Goal: Task Accomplishment & Management: Use online tool/utility

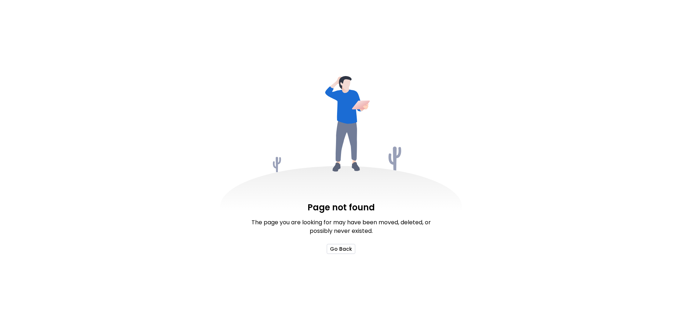
click at [338, 245] on button "Go Back" at bounding box center [341, 249] width 29 height 10
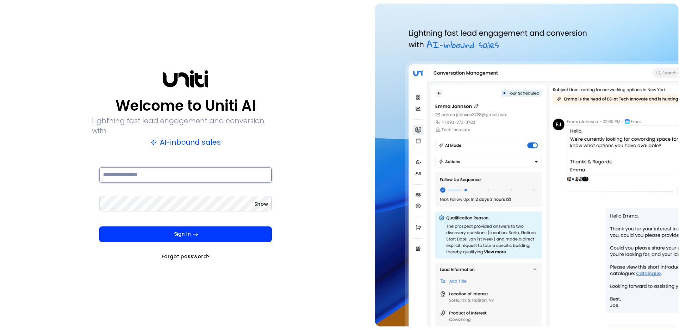
type input "**********"
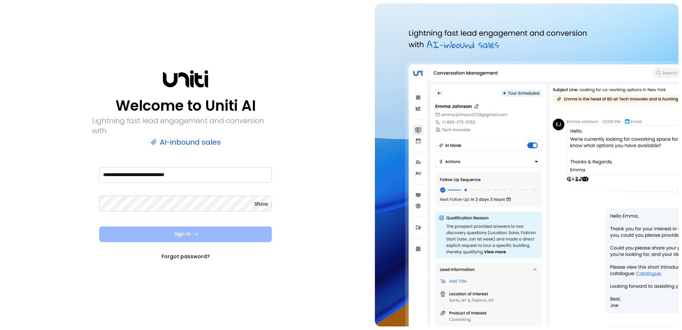
click at [172, 236] on button "Sign In" at bounding box center [185, 234] width 173 height 16
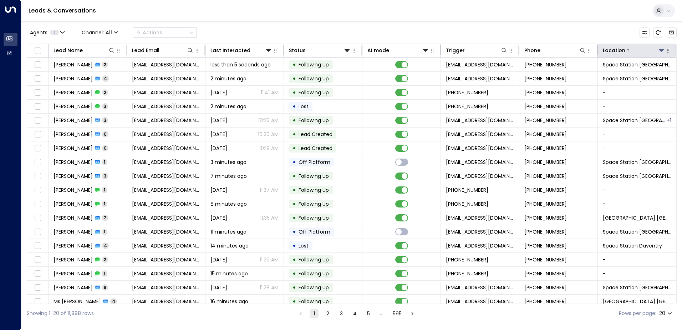
click at [659, 46] on div "Location" at bounding box center [634, 50] width 62 height 9
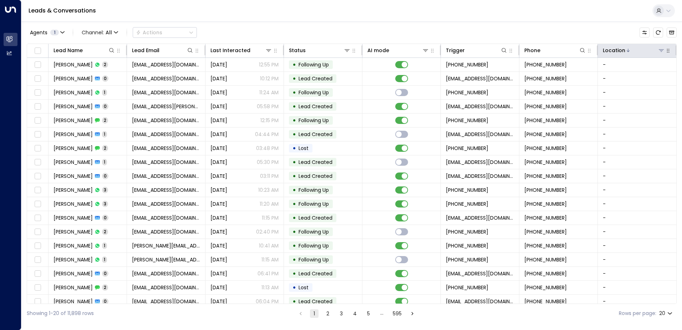
click at [646, 52] on div at bounding box center [646, 50] width 40 height 7
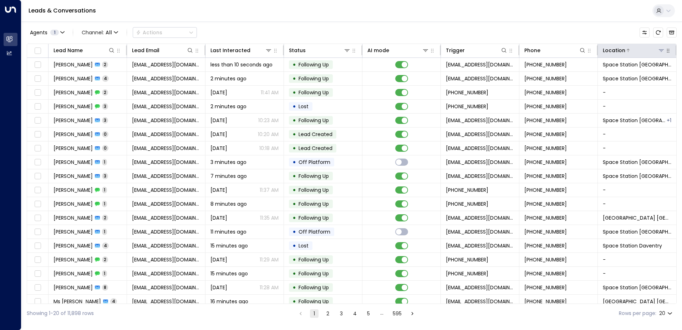
click at [659, 47] on button at bounding box center [661, 50] width 7 height 7
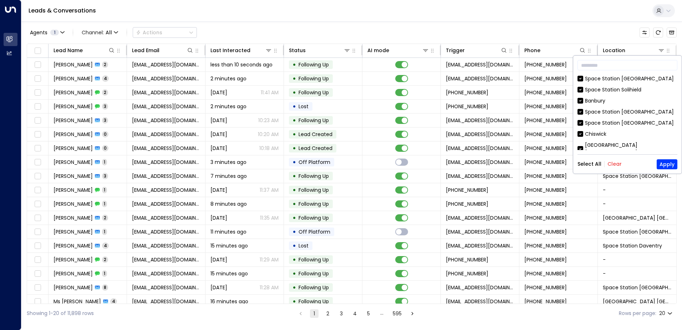
click at [614, 163] on button "Clear" at bounding box center [615, 164] width 14 height 6
click at [581, 108] on icon at bounding box center [581, 111] width 6 height 6
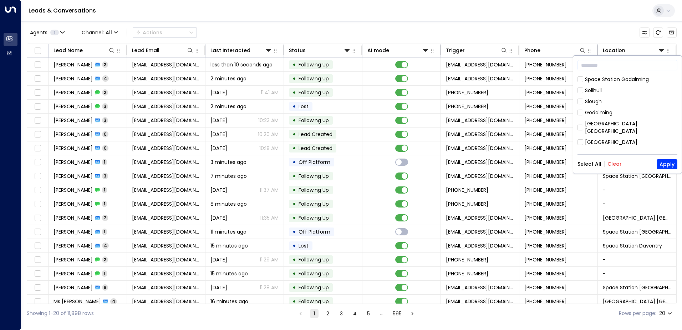
scroll to position [386, 0]
click at [668, 162] on button "Apply" at bounding box center [667, 164] width 21 height 10
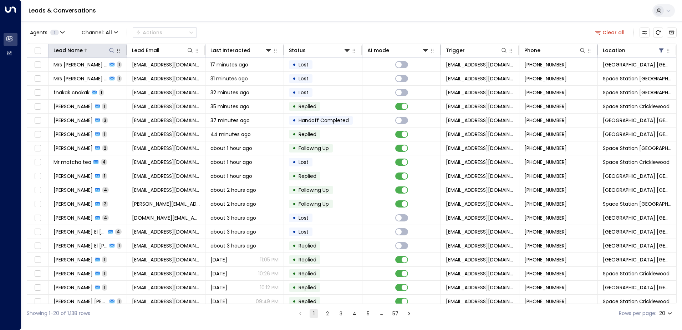
click at [111, 51] on icon at bounding box center [112, 50] width 6 height 6
type input "*******"
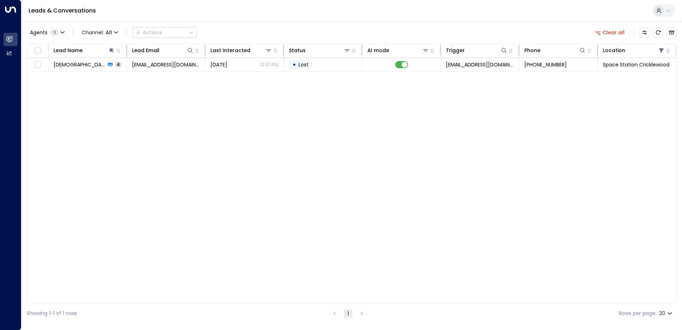
click at [248, 31] on div "Agents 1 Channel: All Actions Clear all" at bounding box center [352, 32] width 650 height 15
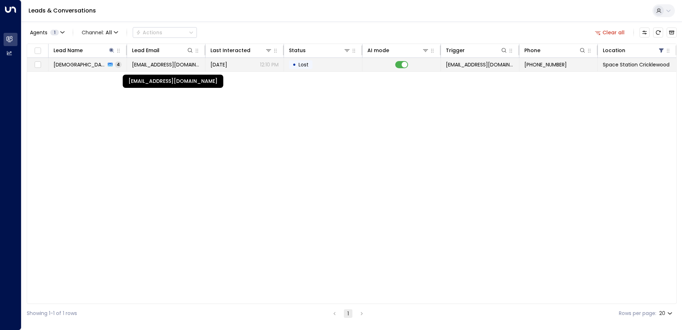
click at [186, 61] on span "[EMAIL_ADDRESS][DOMAIN_NAME]" at bounding box center [166, 64] width 68 height 7
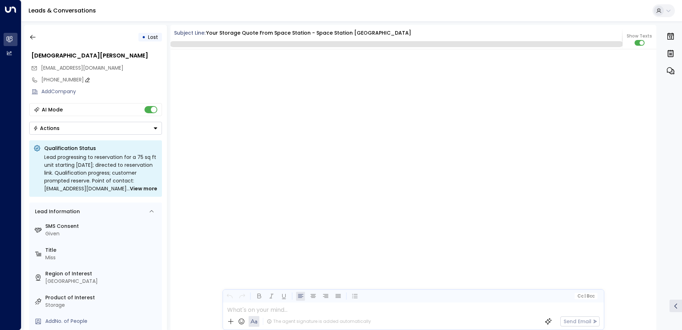
scroll to position [990, 0]
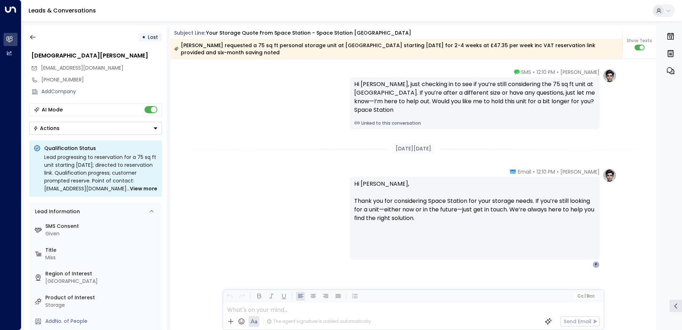
click at [32, 29] on div "• Lost [PERSON_NAME] [EMAIL_ADDRESS][DOMAIN_NAME] [PHONE_NUMBER] Add Company AI…" at bounding box center [95, 177] width 143 height 305
click at [32, 37] on icon "button" at bounding box center [32, 37] width 7 height 7
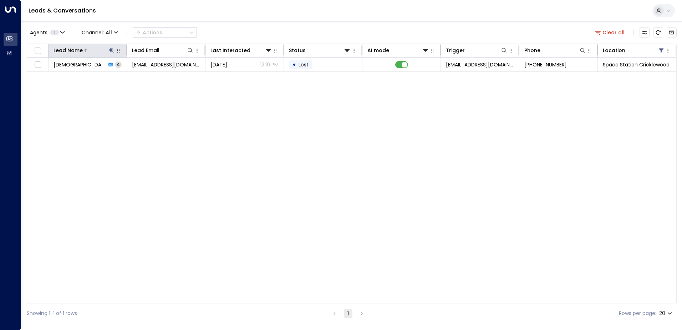
click at [108, 51] on div at bounding box center [99, 50] width 32 height 7
click at [110, 51] on icon at bounding box center [112, 50] width 6 height 6
click at [155, 78] on icon "button" at bounding box center [156, 77] width 6 height 6
click at [128, 75] on input "text" at bounding box center [111, 76] width 98 height 13
type input "*"
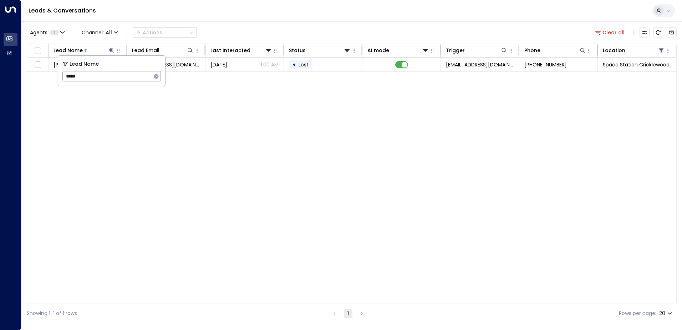
type input "******"
click at [278, 30] on div "Agents 1 Channel: All Actions Clear all" at bounding box center [352, 32] width 650 height 15
click at [110, 50] on icon at bounding box center [111, 50] width 5 height 5
click at [156, 76] on icon "button" at bounding box center [156, 76] width 5 height 5
click at [125, 77] on input "text" at bounding box center [111, 76] width 98 height 13
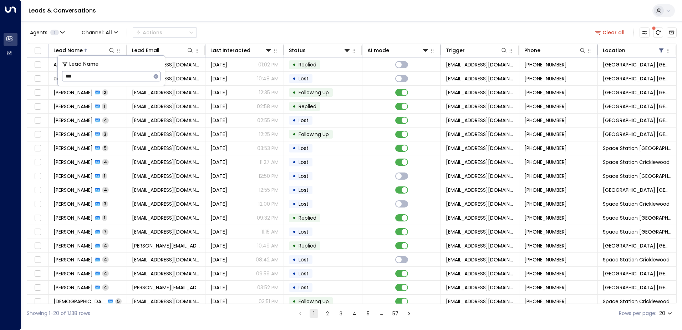
type input "****"
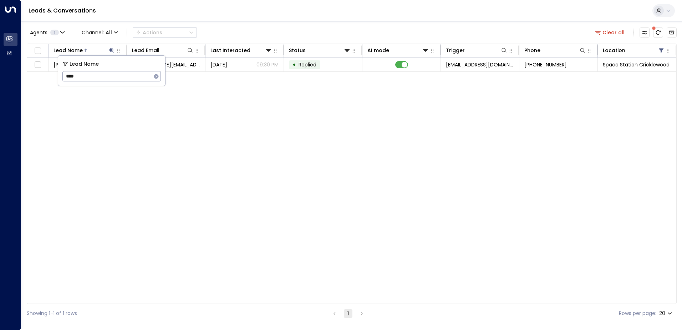
click at [293, 17] on div "Leads & Conversations" at bounding box center [351, 11] width 661 height 22
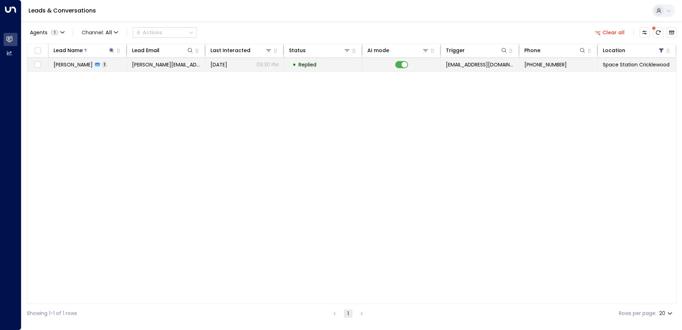
click at [134, 66] on span "[PERSON_NAME][EMAIL_ADDRESS][PERSON_NAME][DOMAIN_NAME]" at bounding box center [166, 64] width 68 height 7
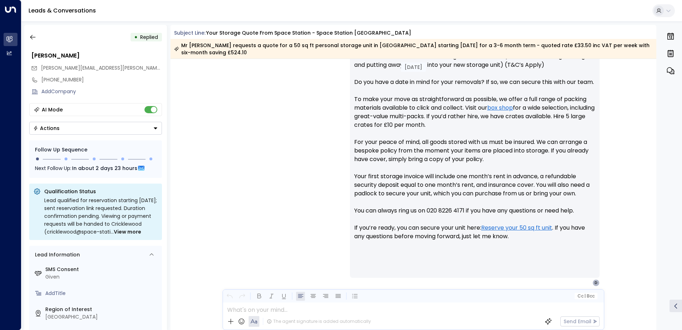
scroll to position [321, 0]
click at [36, 38] on button "button" at bounding box center [32, 37] width 13 height 13
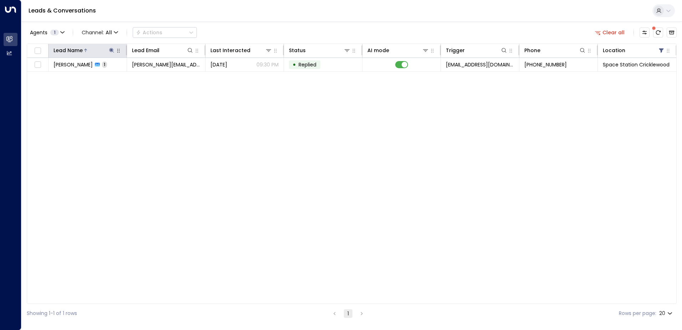
click at [111, 51] on icon at bounding box center [112, 50] width 6 height 6
drag, startPoint x: 157, startPoint y: 77, endPoint x: 110, endPoint y: 77, distance: 47.1
click at [156, 77] on icon "button" at bounding box center [156, 77] width 6 height 6
click at [107, 77] on input "text" at bounding box center [111, 76] width 98 height 13
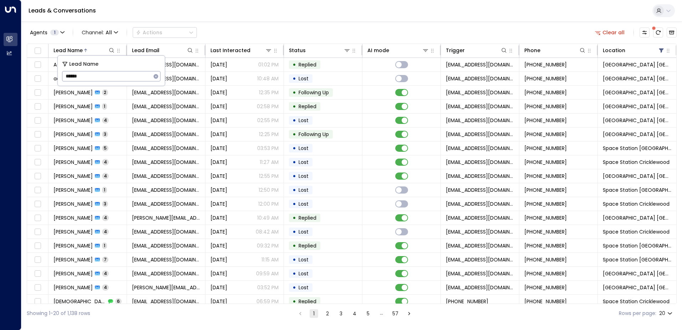
type input "*******"
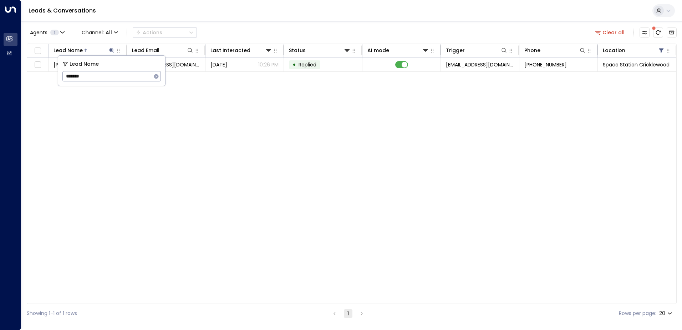
click at [264, 18] on div "Leads & Conversations" at bounding box center [351, 11] width 661 height 22
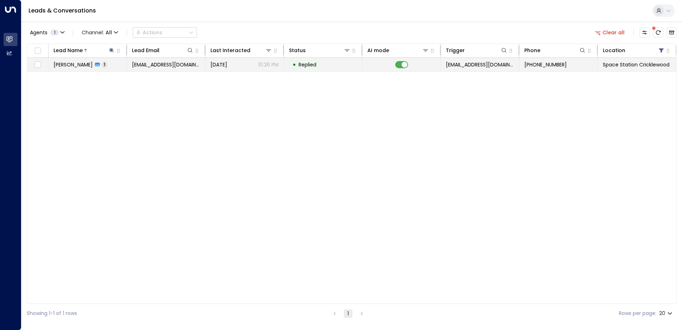
click at [202, 70] on td "[EMAIL_ADDRESS][DOMAIN_NAME]" at bounding box center [166, 65] width 79 height 14
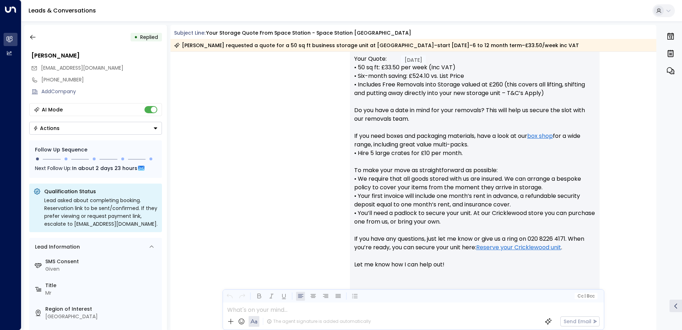
scroll to position [342, 0]
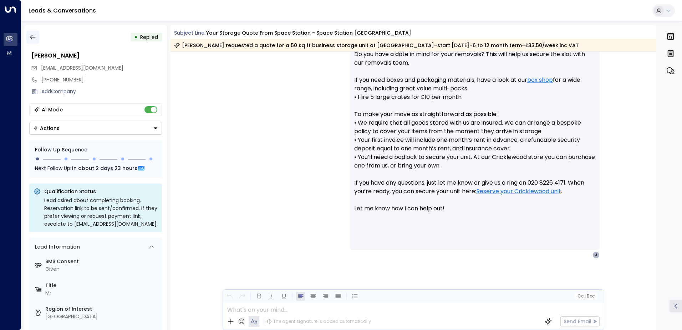
click at [34, 32] on button "button" at bounding box center [32, 37] width 13 height 13
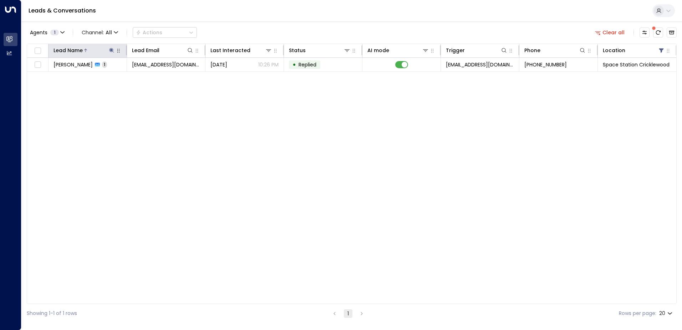
click at [111, 47] on button at bounding box center [111, 50] width 7 height 7
type input "*"
type input "******"
click at [248, 32] on div "Agents 1 Channel: All Actions Clear all" at bounding box center [352, 32] width 650 height 15
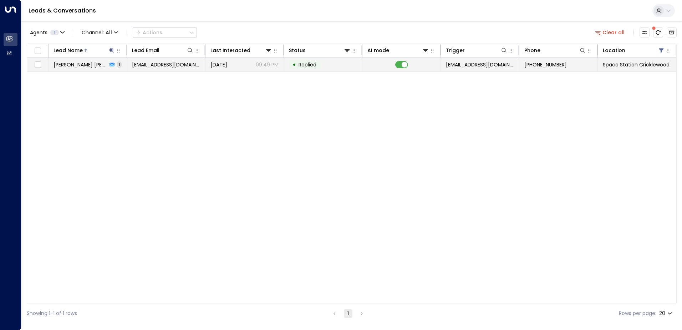
click at [191, 65] on span "[EMAIL_ADDRESS][DOMAIN_NAME]" at bounding box center [166, 64] width 68 height 7
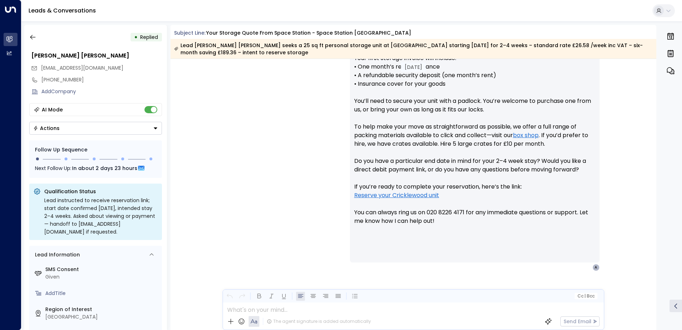
scroll to position [357, 0]
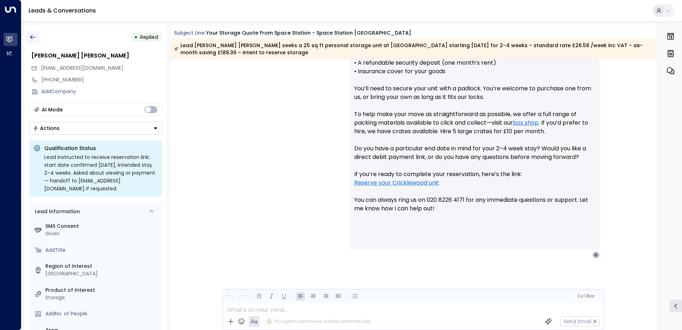
click at [29, 35] on icon "button" at bounding box center [32, 37] width 7 height 7
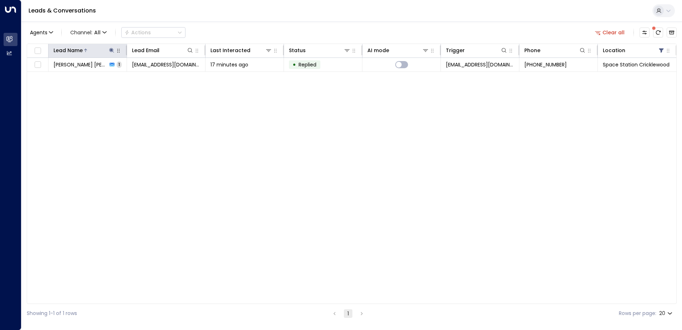
click at [112, 51] on icon at bounding box center [112, 50] width 6 height 6
click at [159, 78] on icon "button" at bounding box center [156, 77] width 6 height 6
click at [114, 71] on input "text" at bounding box center [111, 76] width 98 height 13
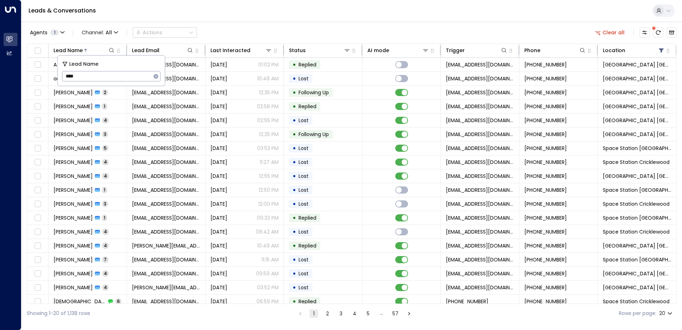
type input "*****"
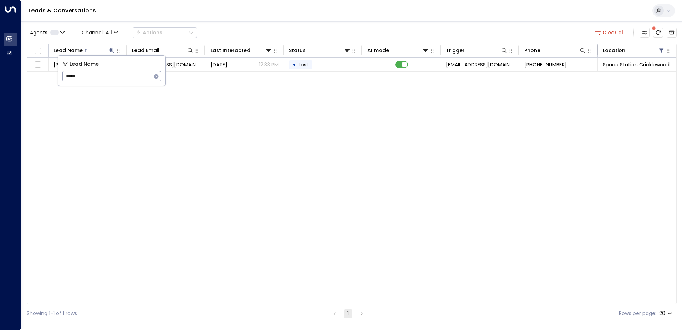
click at [295, 21] on div "Leads & Conversations" at bounding box center [351, 11] width 661 height 22
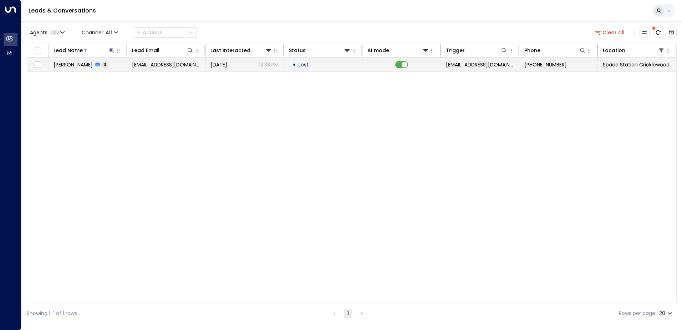
click at [288, 65] on td "• Lost" at bounding box center [323, 65] width 79 height 14
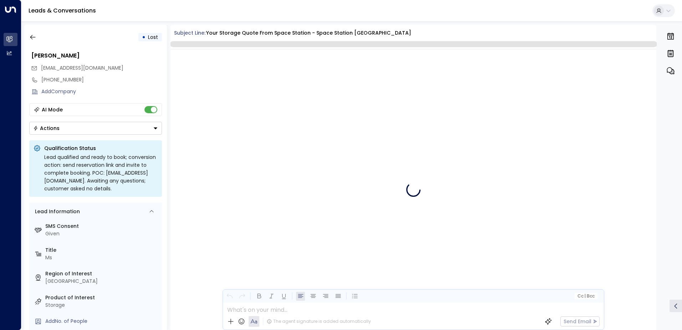
scroll to position [671, 0]
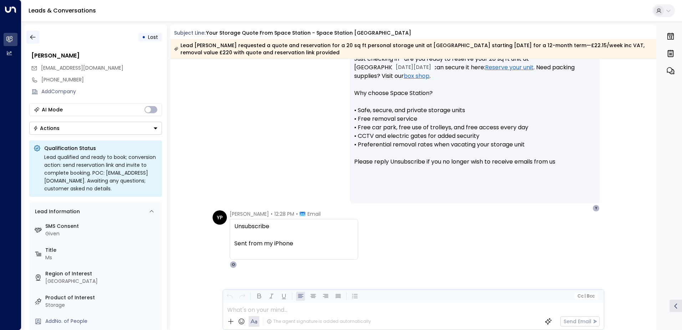
click at [29, 36] on icon "button" at bounding box center [32, 37] width 7 height 7
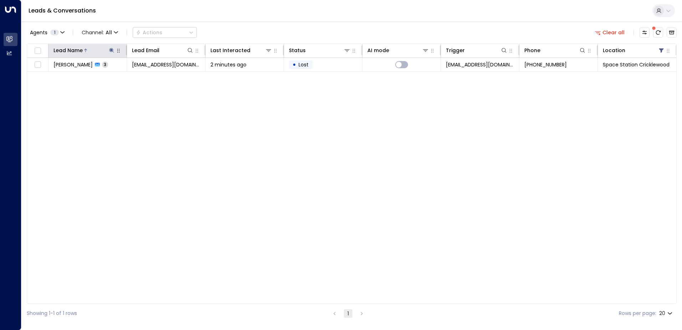
click at [112, 50] on icon at bounding box center [111, 50] width 5 height 5
click at [158, 78] on icon "button" at bounding box center [156, 76] width 5 height 5
click at [116, 77] on input "text" at bounding box center [111, 76] width 98 height 13
type input "*******"
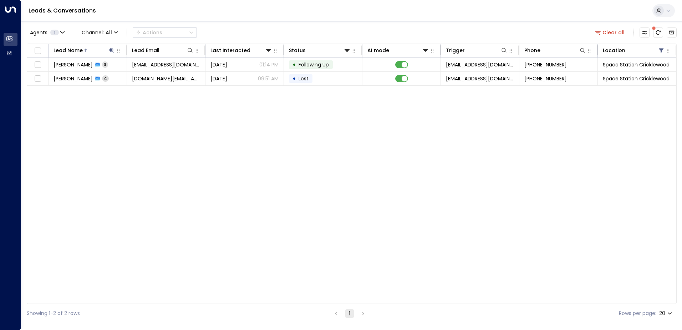
click at [275, 127] on div "Lead Name Lead Email Last Interacted Status AI mode Trigger Phone Location [PER…" at bounding box center [352, 174] width 650 height 260
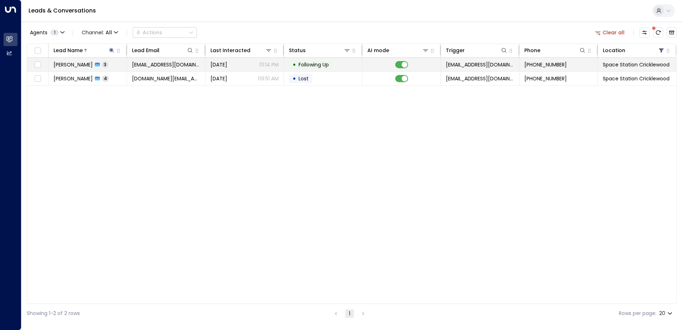
click at [88, 63] on div "[PERSON_NAME] 3" at bounding box center [81, 64] width 55 height 7
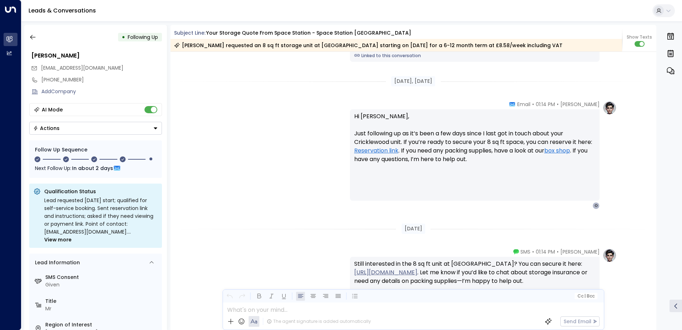
scroll to position [972, 0]
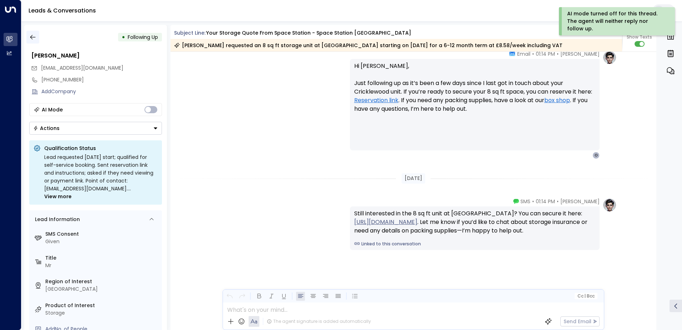
click at [35, 39] on icon "button" at bounding box center [32, 37] width 7 height 7
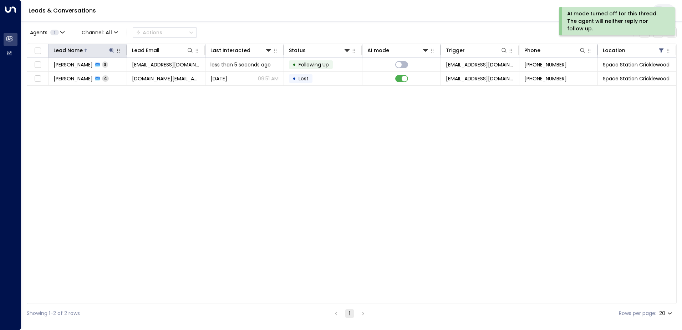
click at [110, 49] on icon at bounding box center [111, 50] width 5 height 5
click at [156, 74] on icon "button" at bounding box center [156, 77] width 6 height 6
click at [113, 77] on input "text" at bounding box center [111, 76] width 98 height 13
type input "*****"
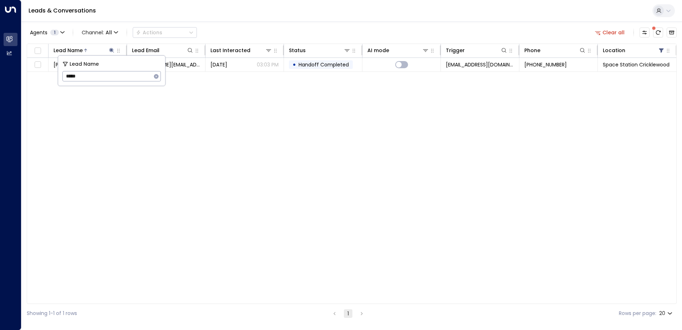
click at [242, 21] on div "Leads & Conversations" at bounding box center [351, 11] width 661 height 22
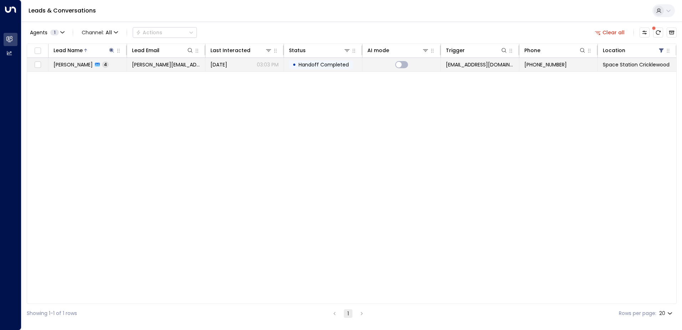
click at [191, 65] on td "[PERSON_NAME][EMAIL_ADDRESS][PERSON_NAME][DOMAIN_NAME]" at bounding box center [166, 65] width 79 height 14
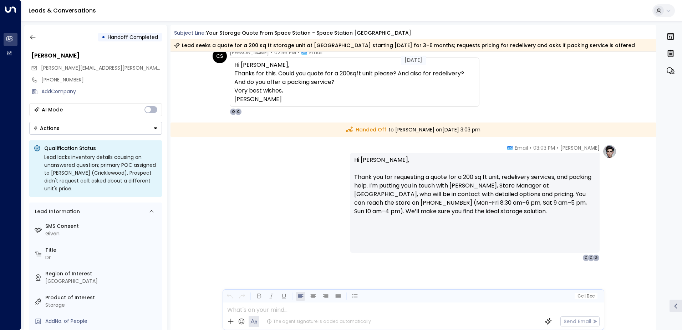
scroll to position [691, 0]
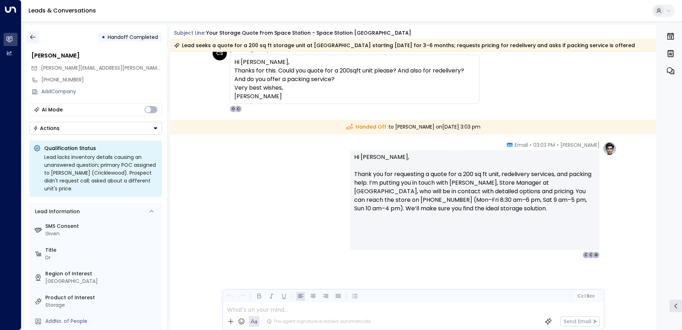
click at [31, 40] on icon "button" at bounding box center [32, 37] width 7 height 7
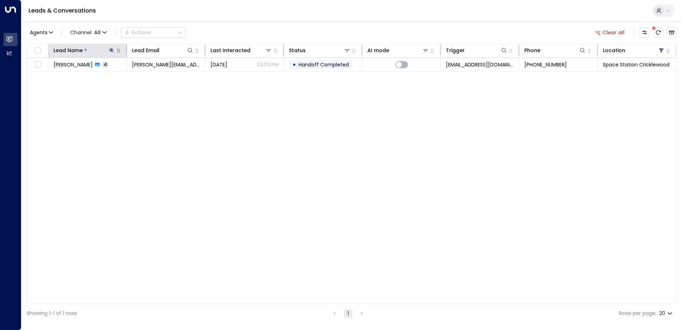
click at [107, 50] on div at bounding box center [99, 50] width 32 height 7
click at [110, 49] on icon at bounding box center [112, 50] width 6 height 6
click at [156, 76] on icon "button" at bounding box center [156, 77] width 6 height 6
click at [127, 75] on input "text" at bounding box center [111, 76] width 98 height 13
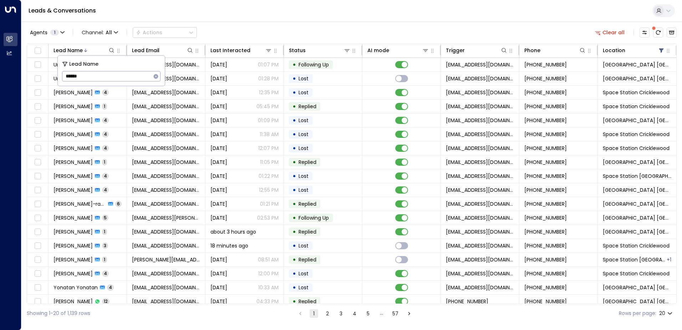
type input "*******"
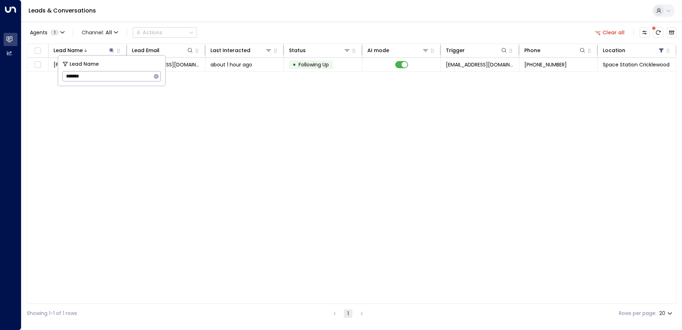
click at [269, 26] on div "Agents 1 Channel: All Actions Clear all" at bounding box center [352, 32] width 650 height 15
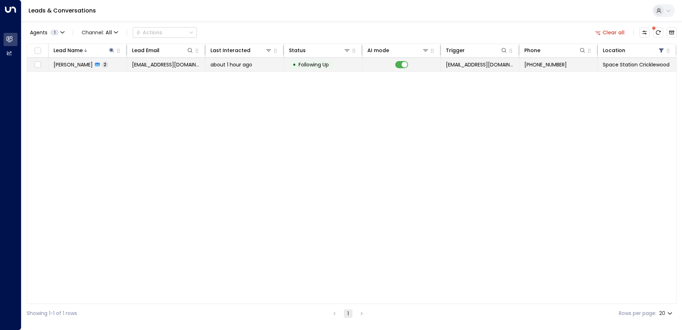
click at [105, 63] on td "[PERSON_NAME] 2" at bounding box center [88, 65] width 79 height 14
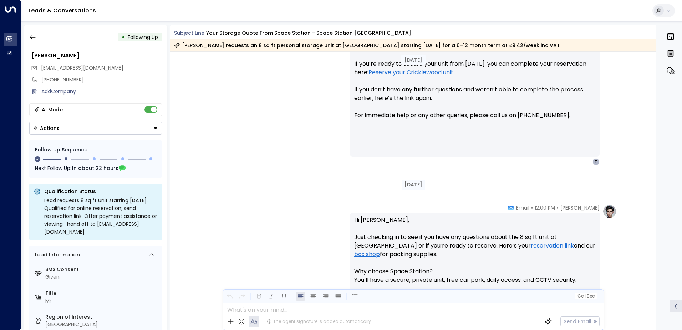
scroll to position [479, 0]
